Goal: Transaction & Acquisition: Book appointment/travel/reservation

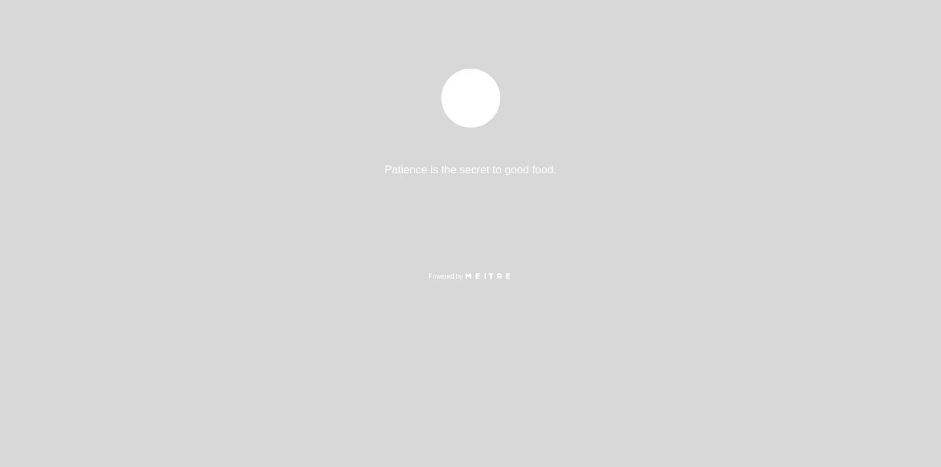
select select "es"
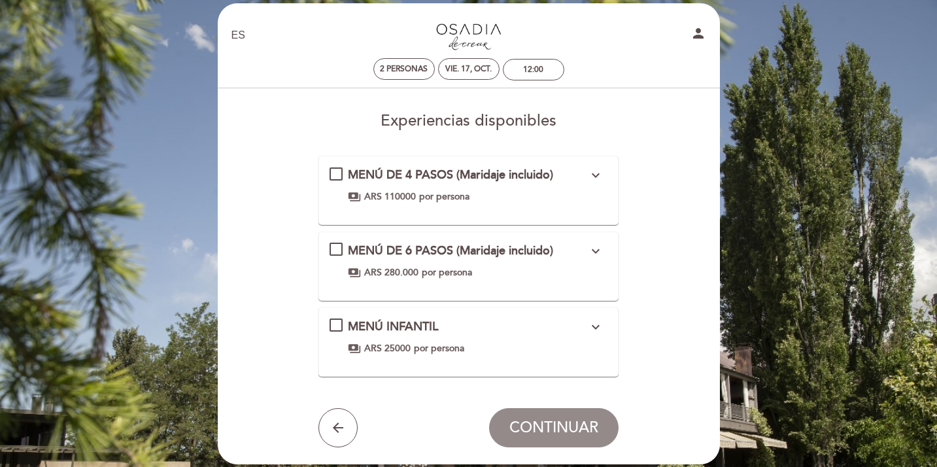
scroll to position [13, 0]
click at [595, 180] on icon "expand_more" at bounding box center [596, 175] width 16 height 16
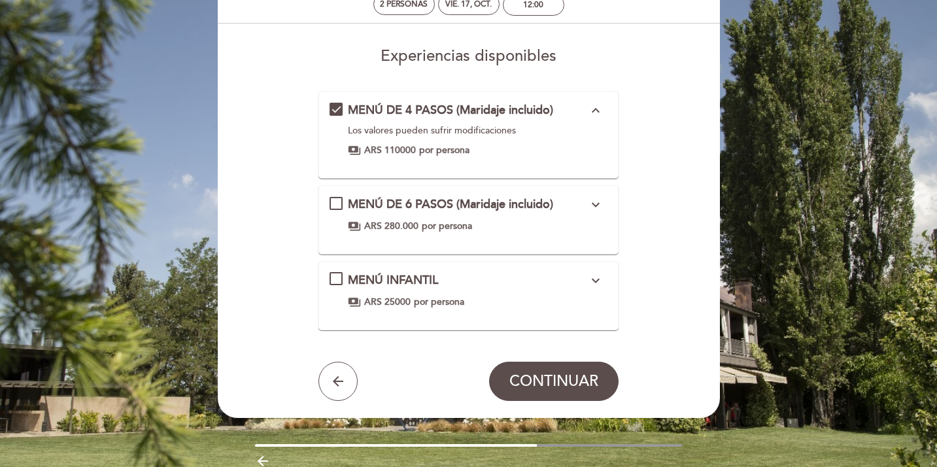
scroll to position [82, 0]
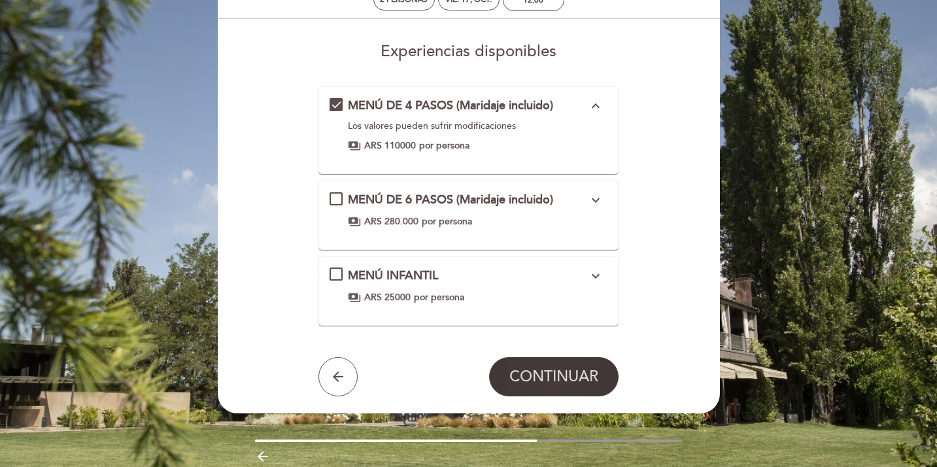
click at [575, 376] on span "CONTINUAR" at bounding box center [553, 376] width 89 height 18
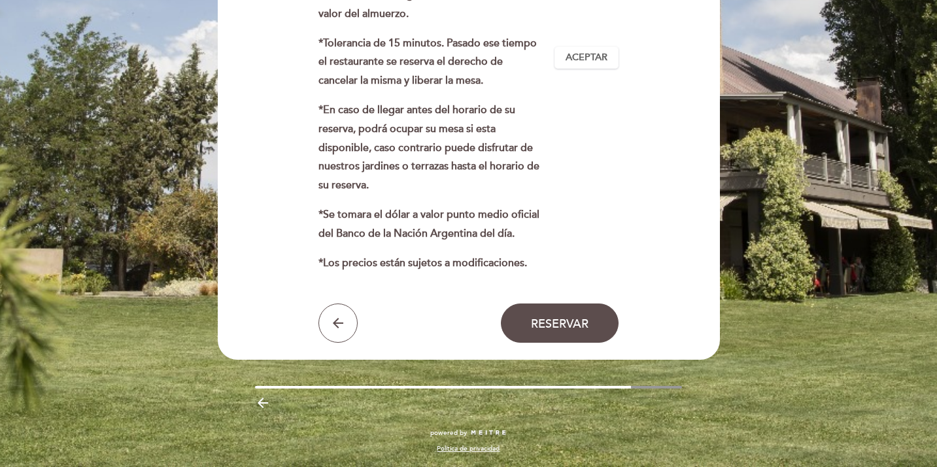
scroll to position [453, 0]
click at [560, 342] on button "Reservar" at bounding box center [560, 322] width 118 height 39
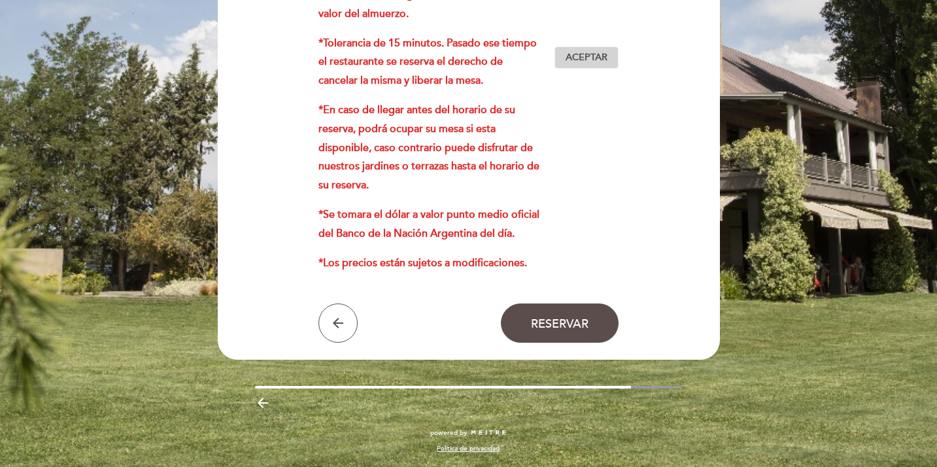
click at [607, 65] on span "Aceptar" at bounding box center [586, 58] width 42 height 14
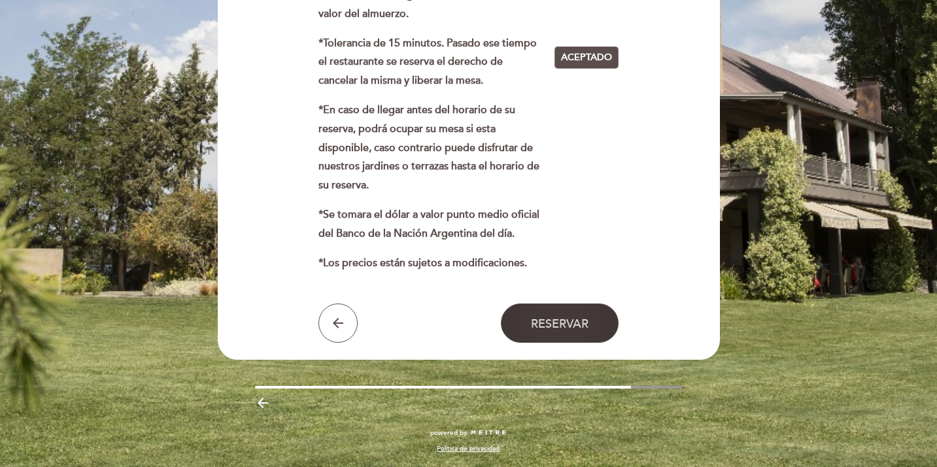
click at [563, 342] on button "Reservar" at bounding box center [560, 322] width 118 height 39
click at [561, 331] on span "Reservar" at bounding box center [560, 323] width 58 height 14
click at [600, 65] on span "Aceptado" at bounding box center [586, 58] width 51 height 14
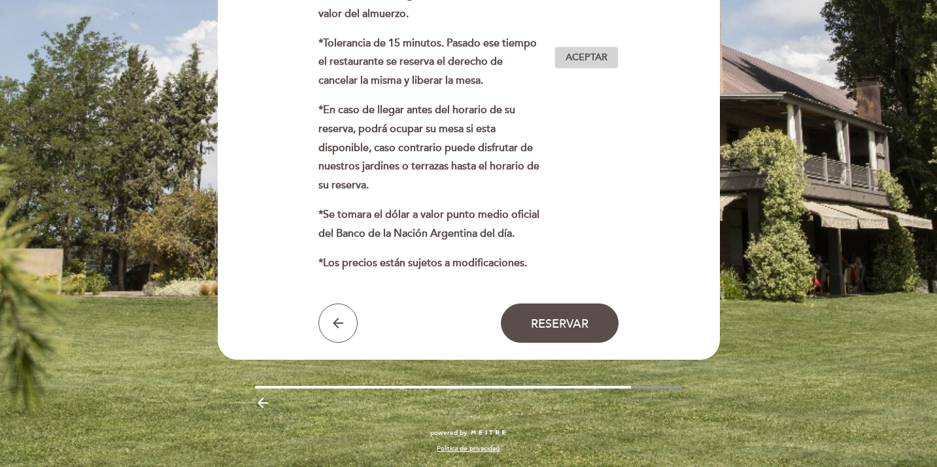
click at [600, 65] on span "Aceptar" at bounding box center [586, 58] width 42 height 14
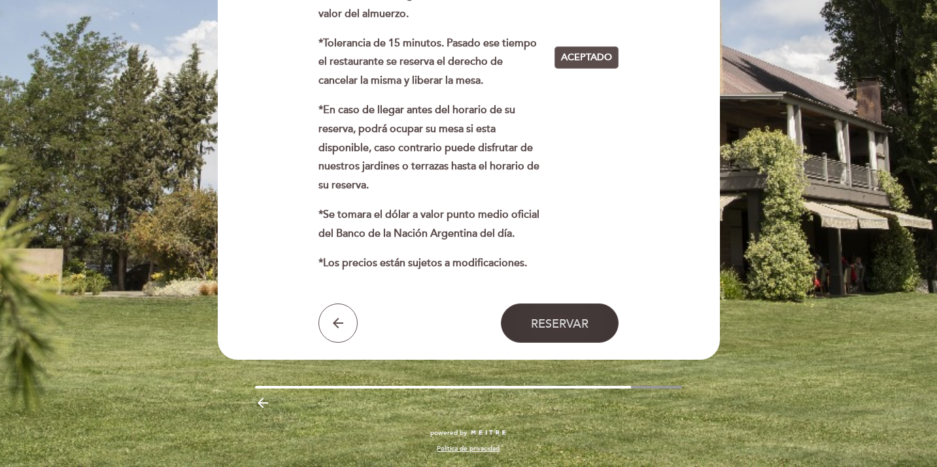
click at [572, 342] on button "Reservar" at bounding box center [560, 322] width 118 height 39
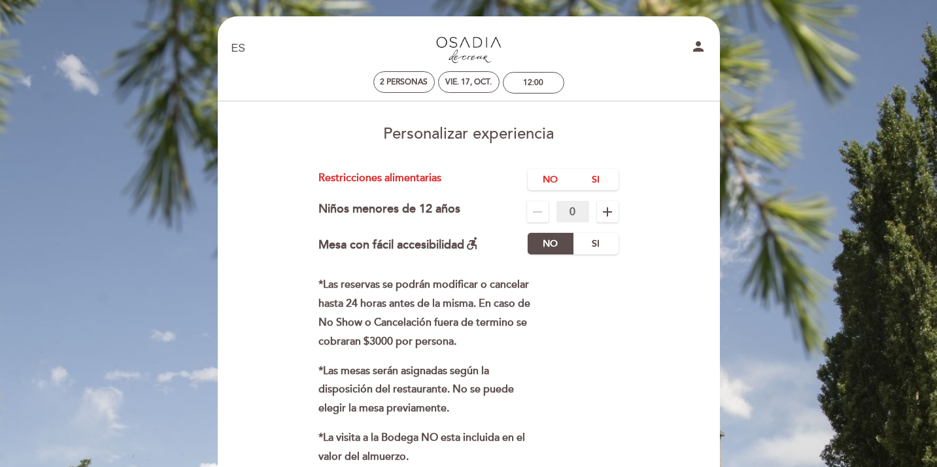
scroll to position [0, 0]
click at [544, 179] on label "No" at bounding box center [550, 180] width 46 height 22
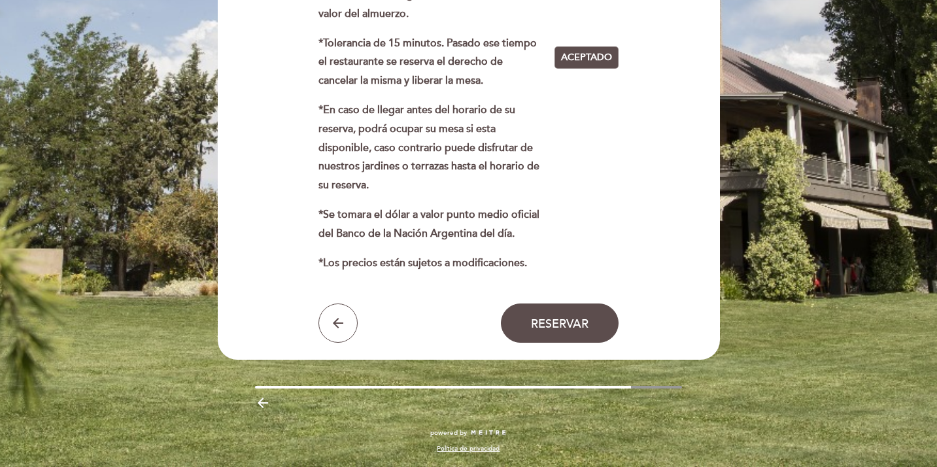
scroll to position [504, 0]
click at [578, 320] on span "Reservar" at bounding box center [560, 323] width 58 height 14
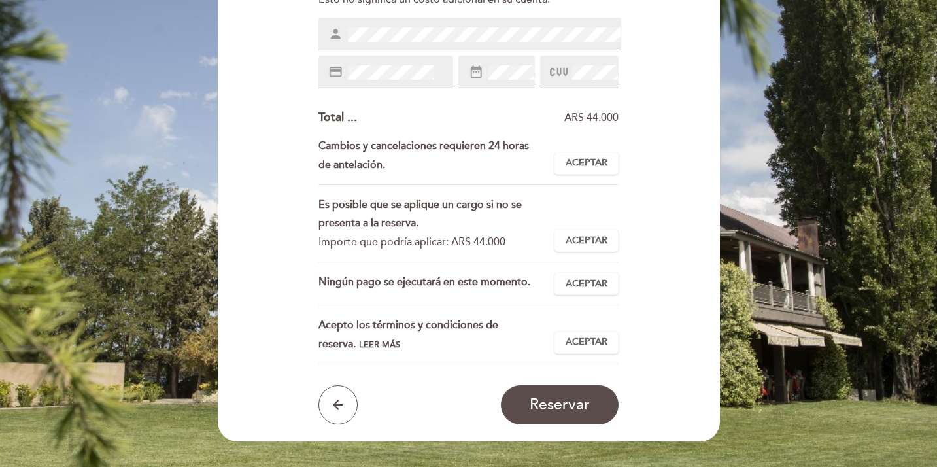
scroll to position [230, 0]
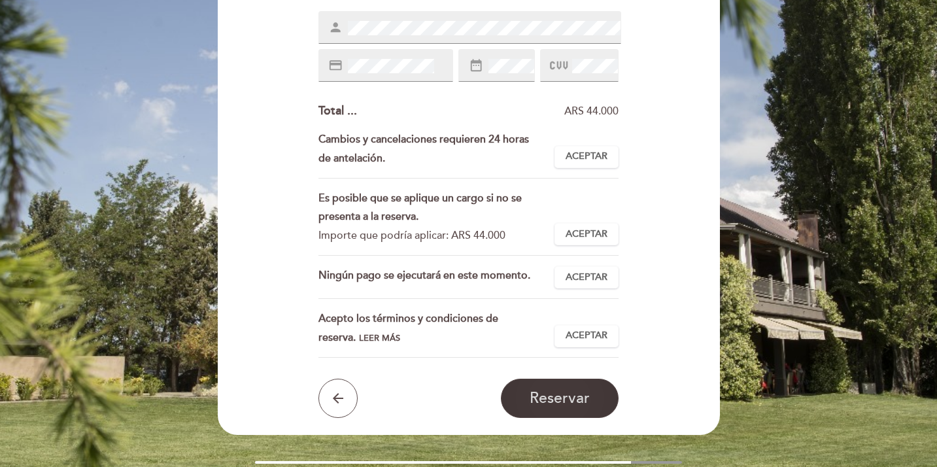
click at [558, 405] on span "Reservar" at bounding box center [559, 398] width 60 height 18
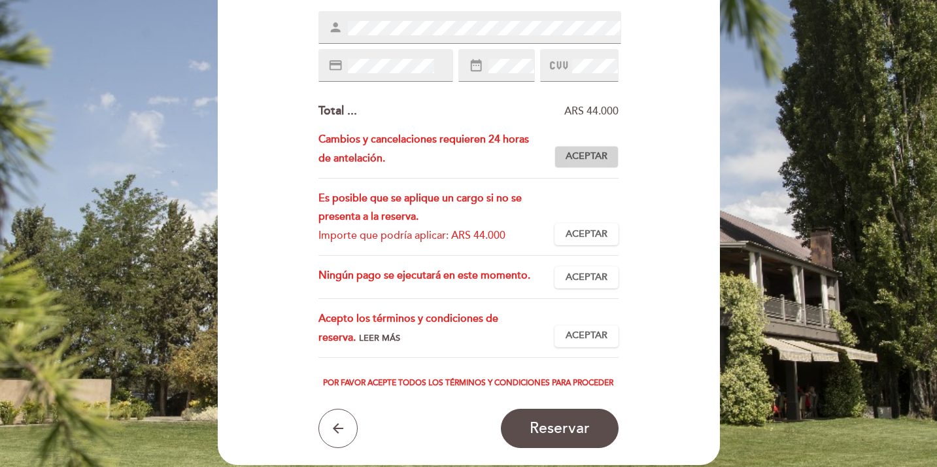
click at [591, 154] on span "Aceptar" at bounding box center [586, 157] width 42 height 14
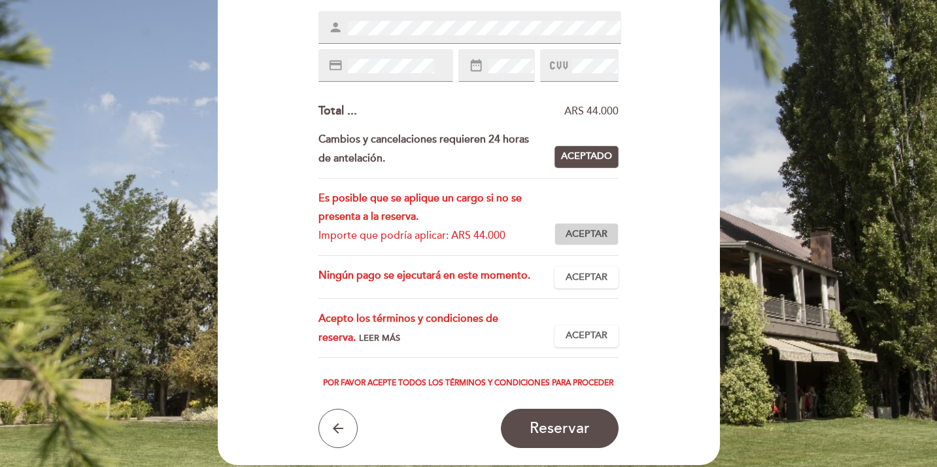
click at [590, 235] on span "Aceptar" at bounding box center [586, 234] width 42 height 14
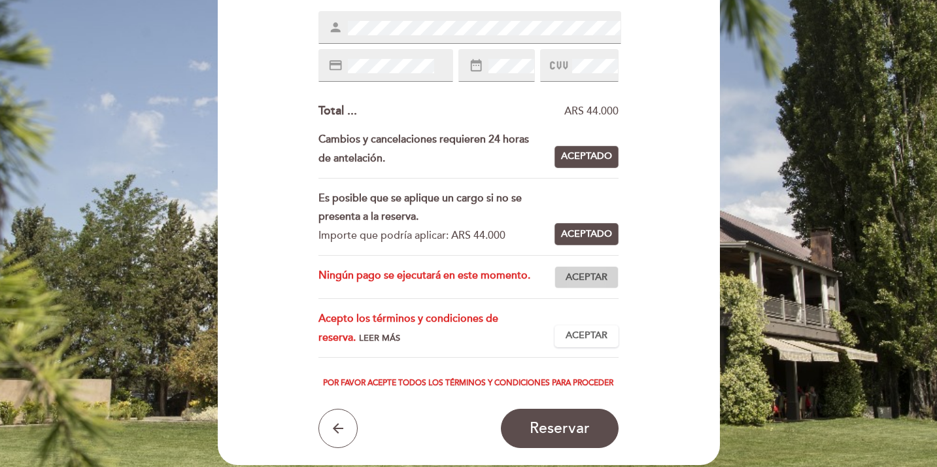
click at [576, 284] on span "Aceptar" at bounding box center [586, 278] width 42 height 14
click at [585, 342] on span "Aceptar" at bounding box center [586, 336] width 42 height 14
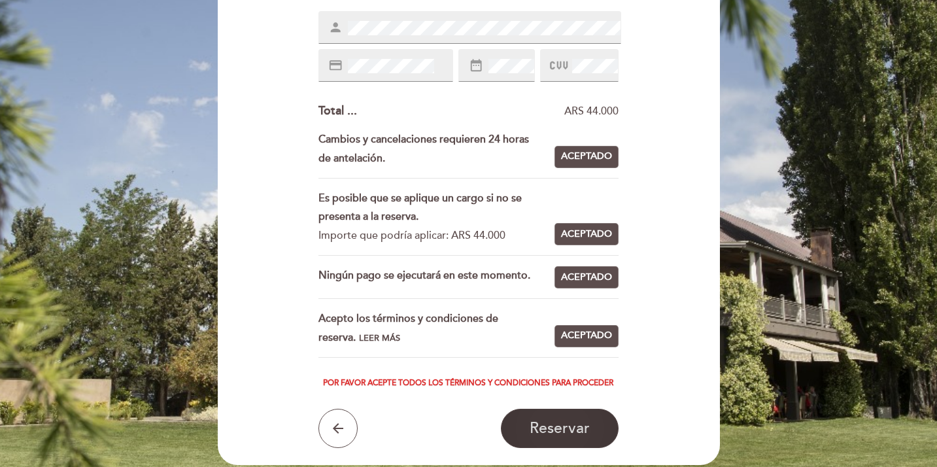
click at [573, 437] on span "Reservar" at bounding box center [559, 428] width 60 height 18
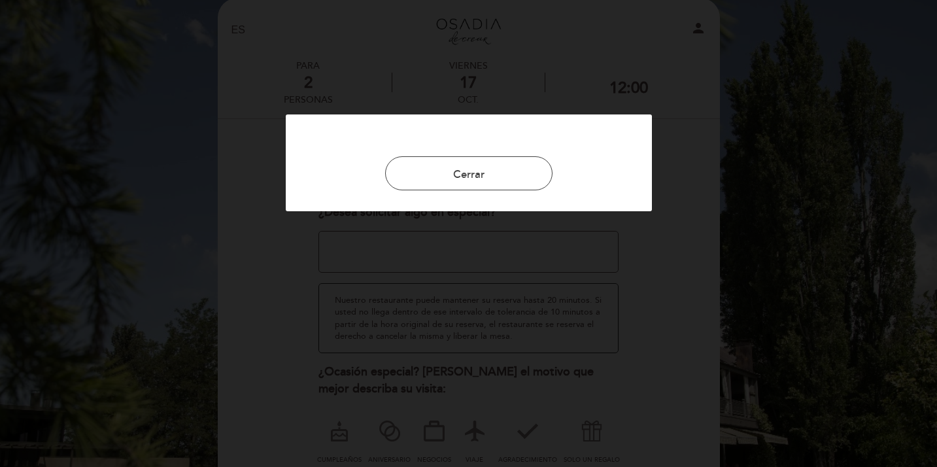
scroll to position [20, 0]
click at [527, 169] on button "Cerrar" at bounding box center [468, 173] width 167 height 34
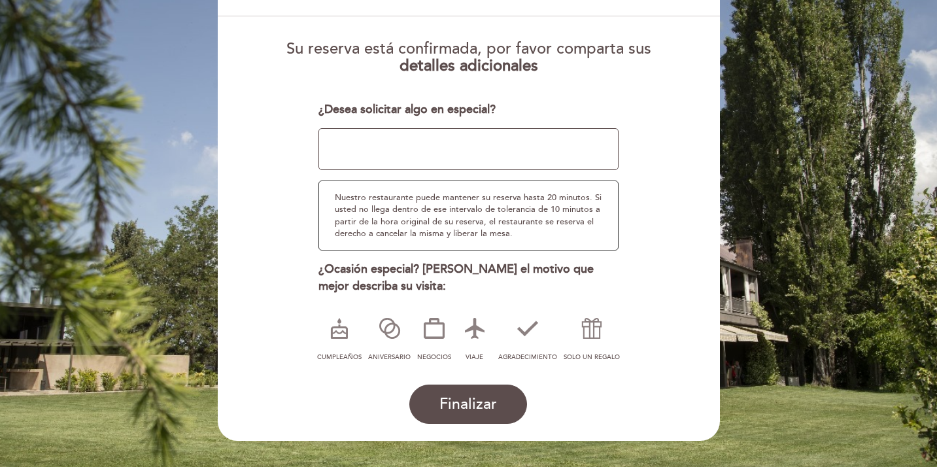
scroll to position [114, 0]
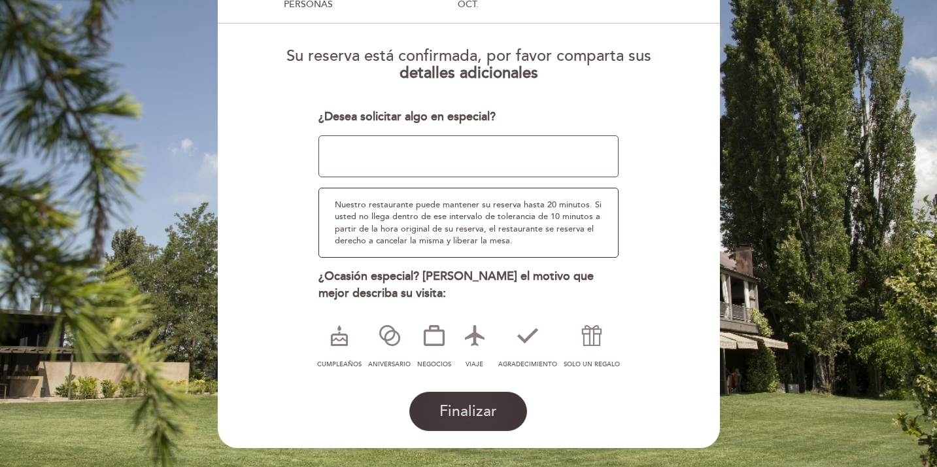
click at [503, 407] on button "Finalizar" at bounding box center [468, 411] width 118 height 39
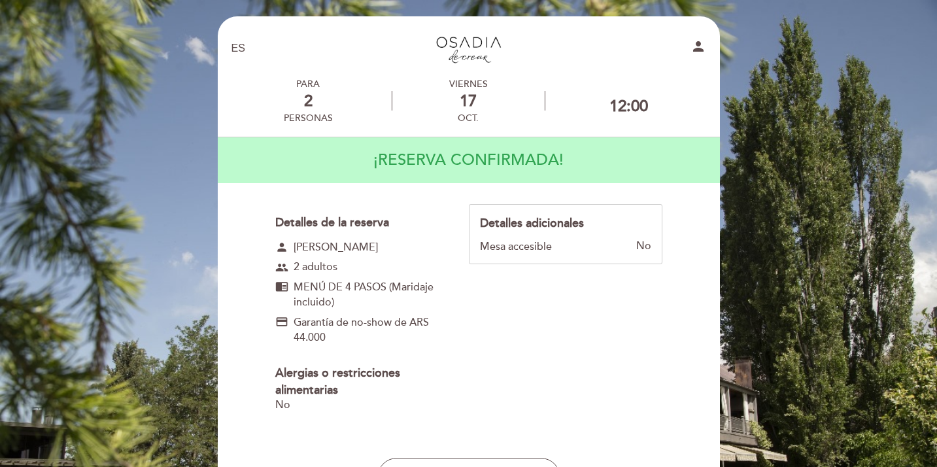
scroll to position [0, 0]
